Goal: Check status

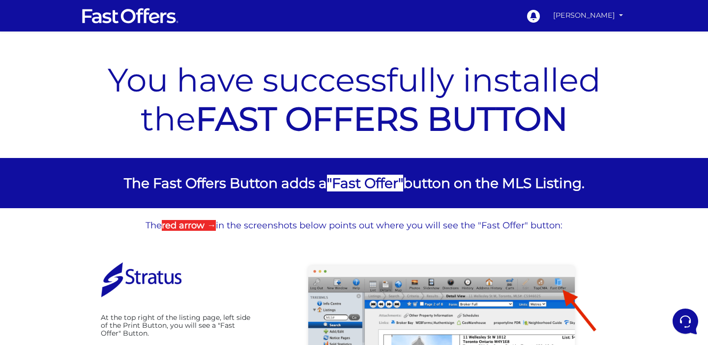
click at [607, 18] on link "[PERSON_NAME]" at bounding box center [588, 15] width 78 height 19
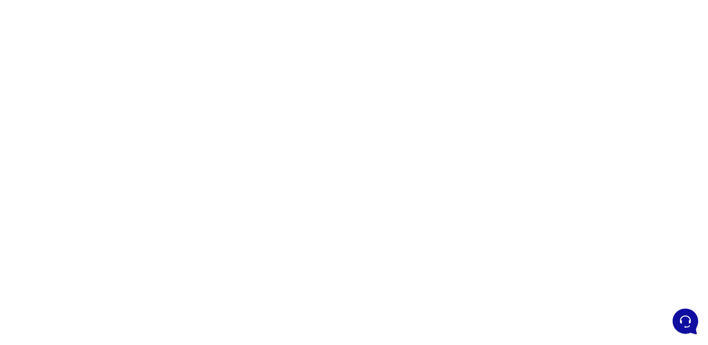
scroll to position [48, 0]
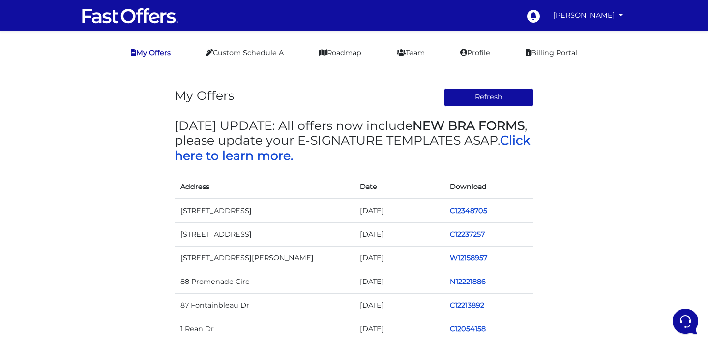
click at [454, 209] on link "C12348705" at bounding box center [468, 210] width 37 height 9
